Goal: Task Accomplishment & Management: Use online tool/utility

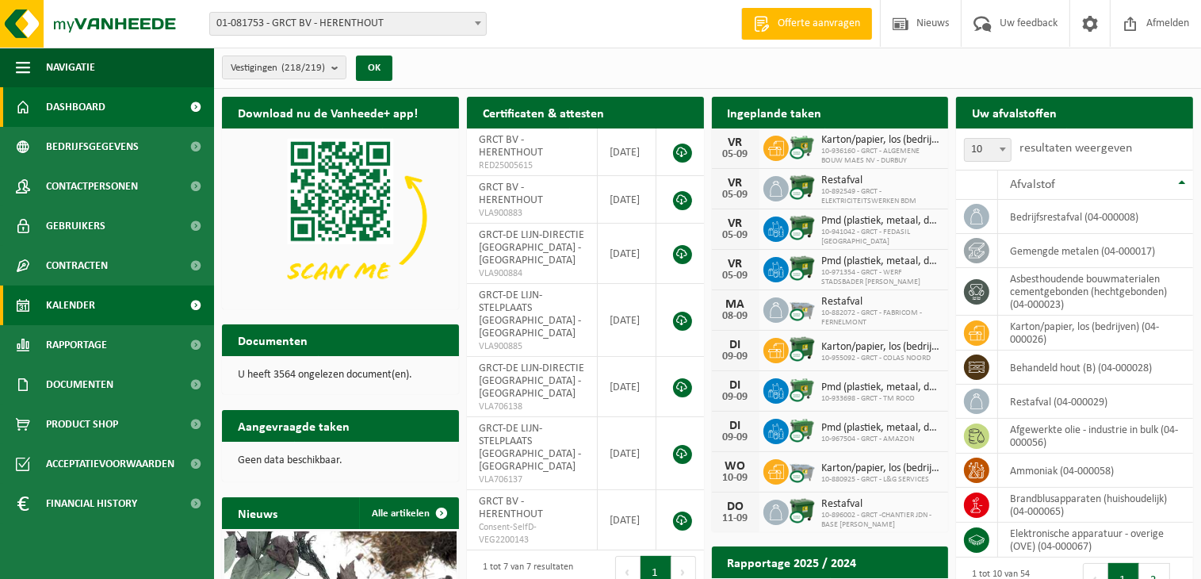
click at [194, 303] on span at bounding box center [196, 305] width 36 height 40
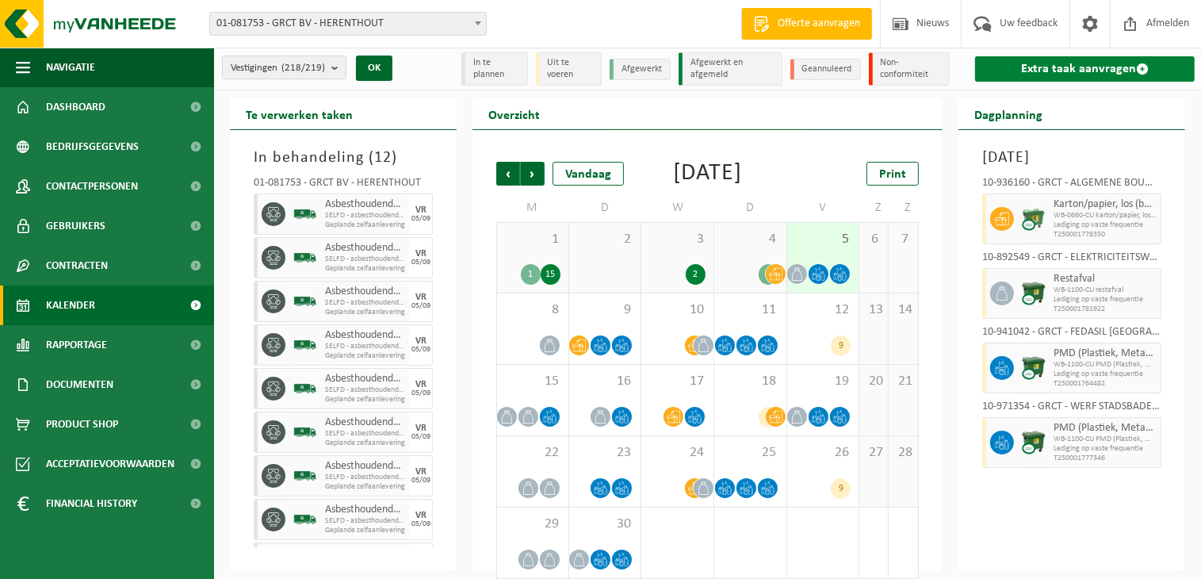
click at [1095, 65] on link "Extra taak aanvragen" at bounding box center [1085, 68] width 220 height 25
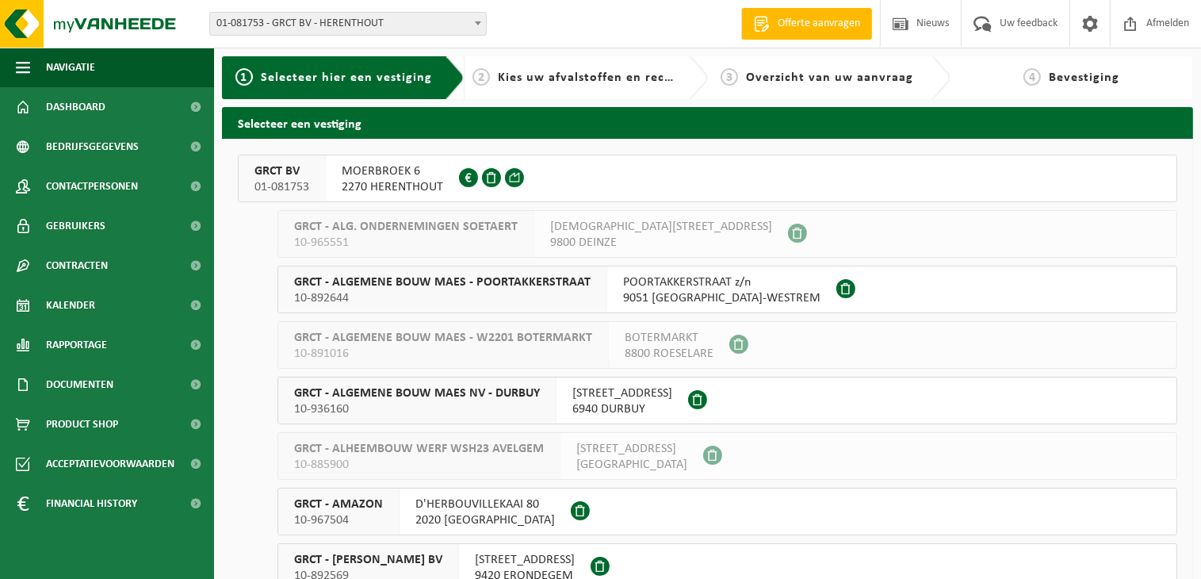
click at [392, 174] on span "MOERBROEK 6" at bounding box center [392, 171] width 101 height 16
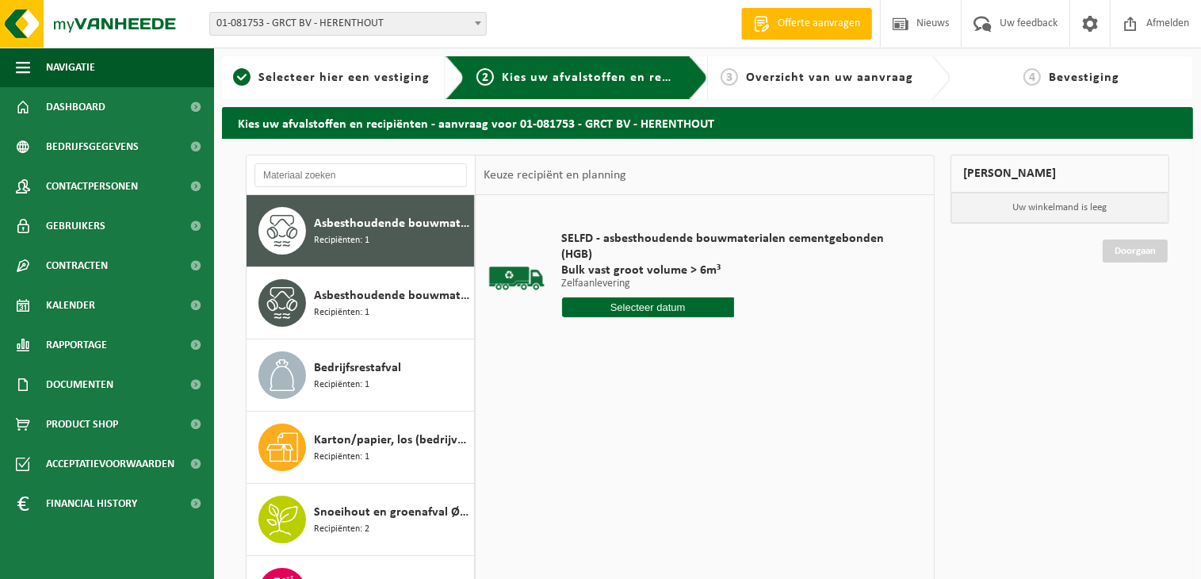
click at [666, 306] on input "text" at bounding box center [648, 307] width 172 height 20
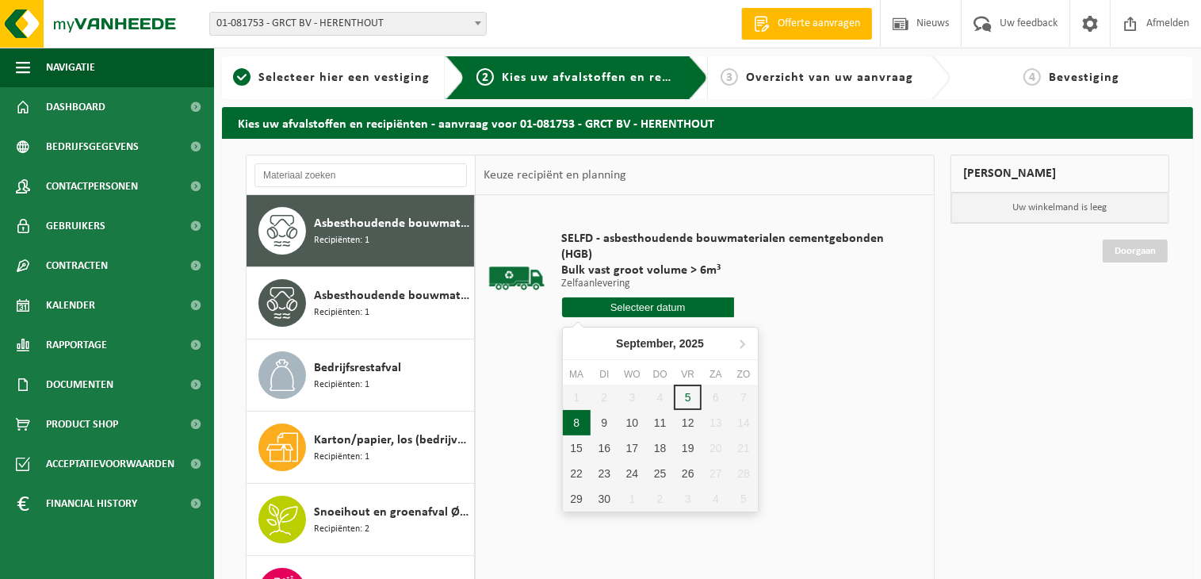
click at [570, 425] on div "8" at bounding box center [577, 422] width 28 height 25
type input "Van 2025-09-08"
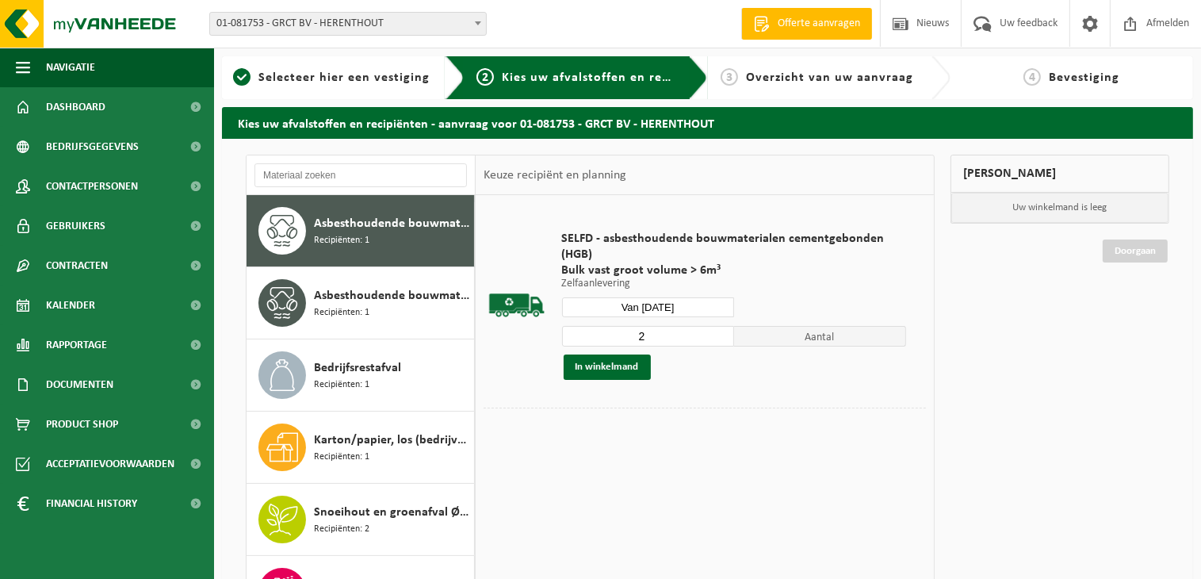
click at [717, 331] on input "2" at bounding box center [648, 336] width 172 height 21
click at [717, 331] on input "3" at bounding box center [648, 336] width 172 height 21
click at [717, 331] on input "4" at bounding box center [648, 336] width 172 height 21
click at [717, 331] on input "5" at bounding box center [648, 336] width 172 height 21
click at [717, 331] on input "6" at bounding box center [648, 336] width 172 height 21
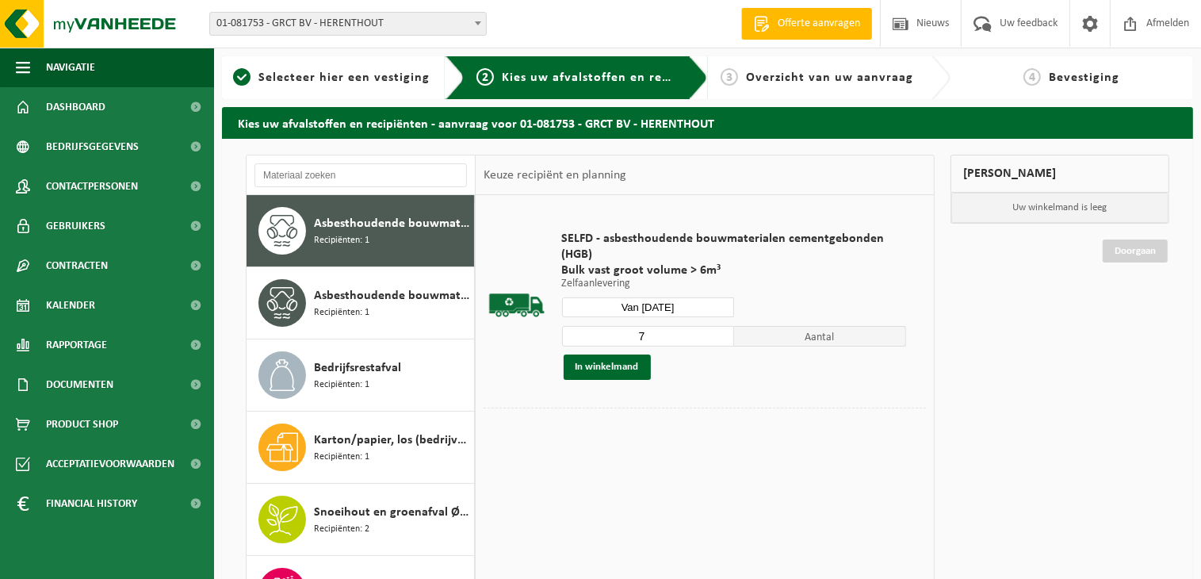
click at [717, 331] on input "7" at bounding box center [648, 336] width 172 height 21
click at [717, 331] on input "8" at bounding box center [648, 336] width 172 height 21
click at [717, 331] on input "9" at bounding box center [648, 336] width 172 height 21
type input "10"
click at [717, 331] on input "10" at bounding box center [648, 336] width 172 height 21
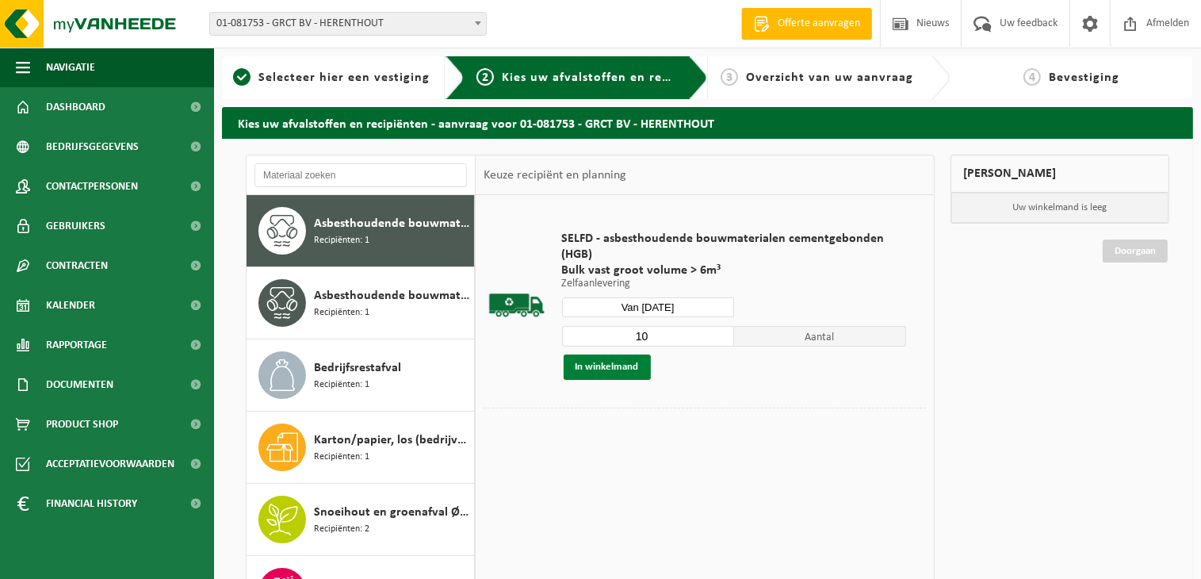
click at [610, 365] on button "In winkelmand" at bounding box center [607, 366] width 87 height 25
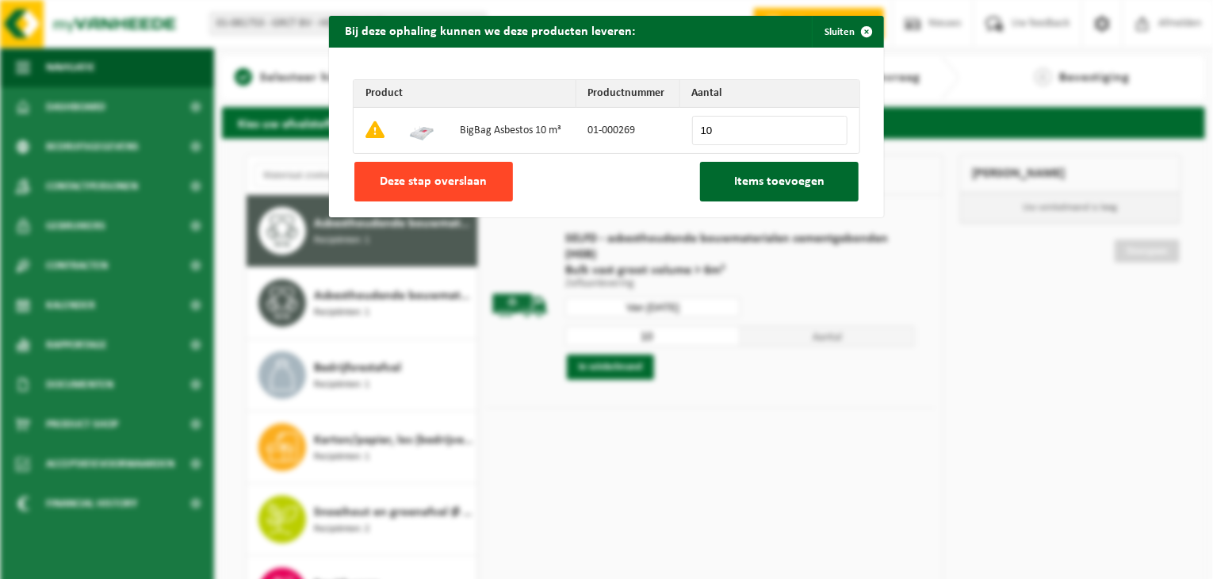
click at [447, 185] on span "Deze stap overslaan" at bounding box center [433, 181] width 107 height 13
type input "0"
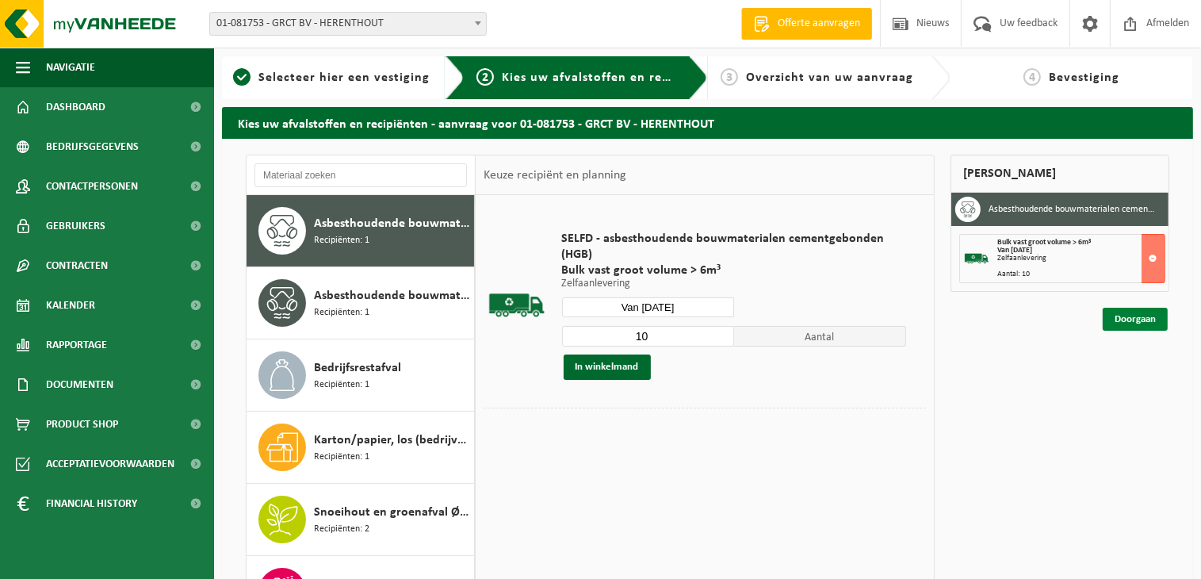
click at [1141, 321] on link "Doorgaan" at bounding box center [1135, 319] width 65 height 23
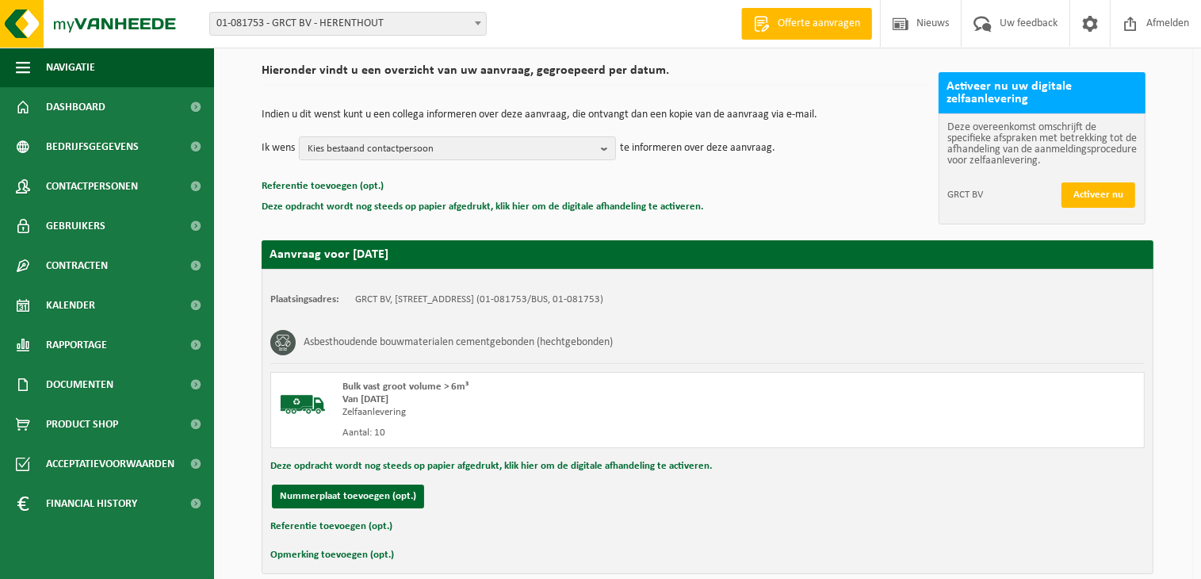
scroll to position [198, 0]
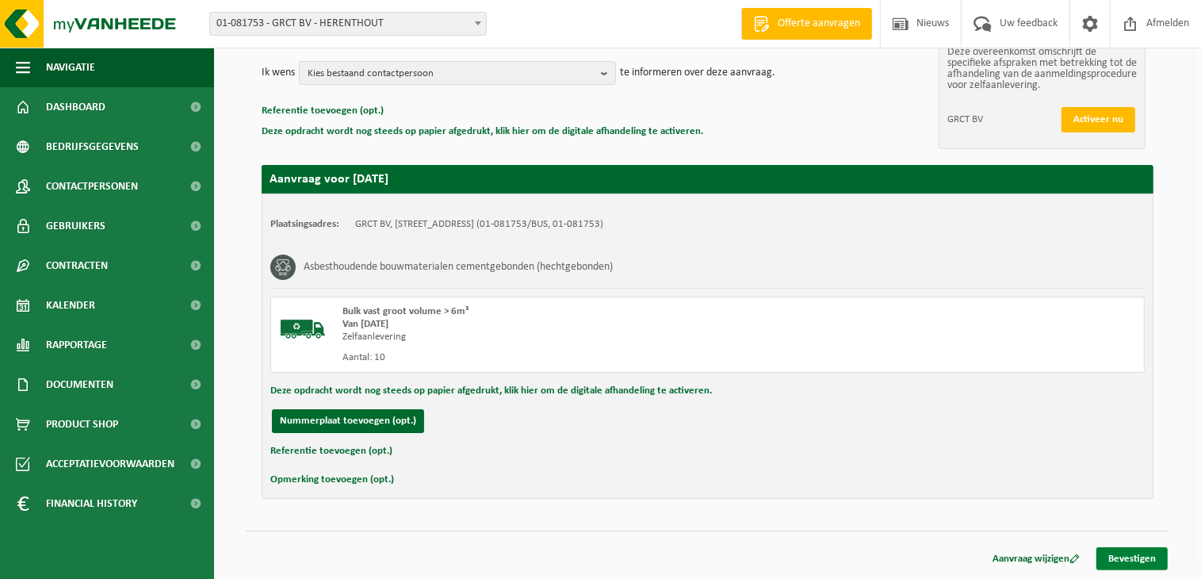
click at [1149, 559] on link "Bevestigen" at bounding box center [1131, 558] width 71 height 23
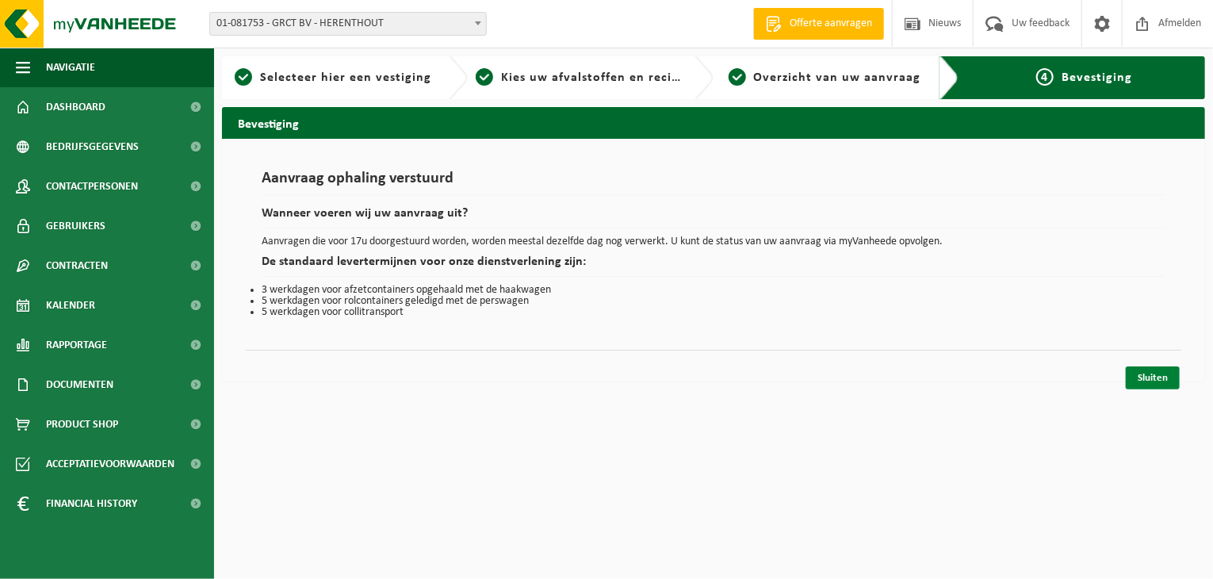
click at [1151, 372] on link "Sluiten" at bounding box center [1153, 377] width 54 height 23
